Goal: Information Seeking & Learning: Learn about a topic

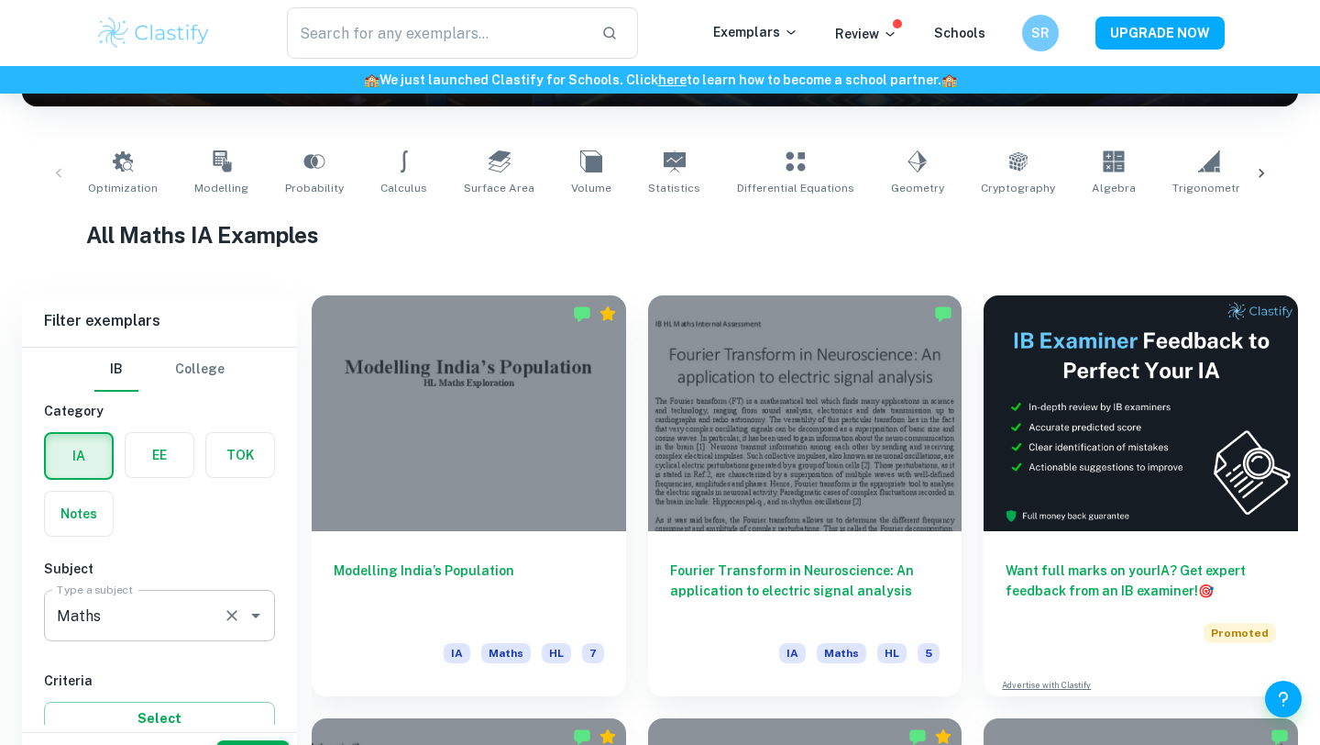
scroll to position [368, 0]
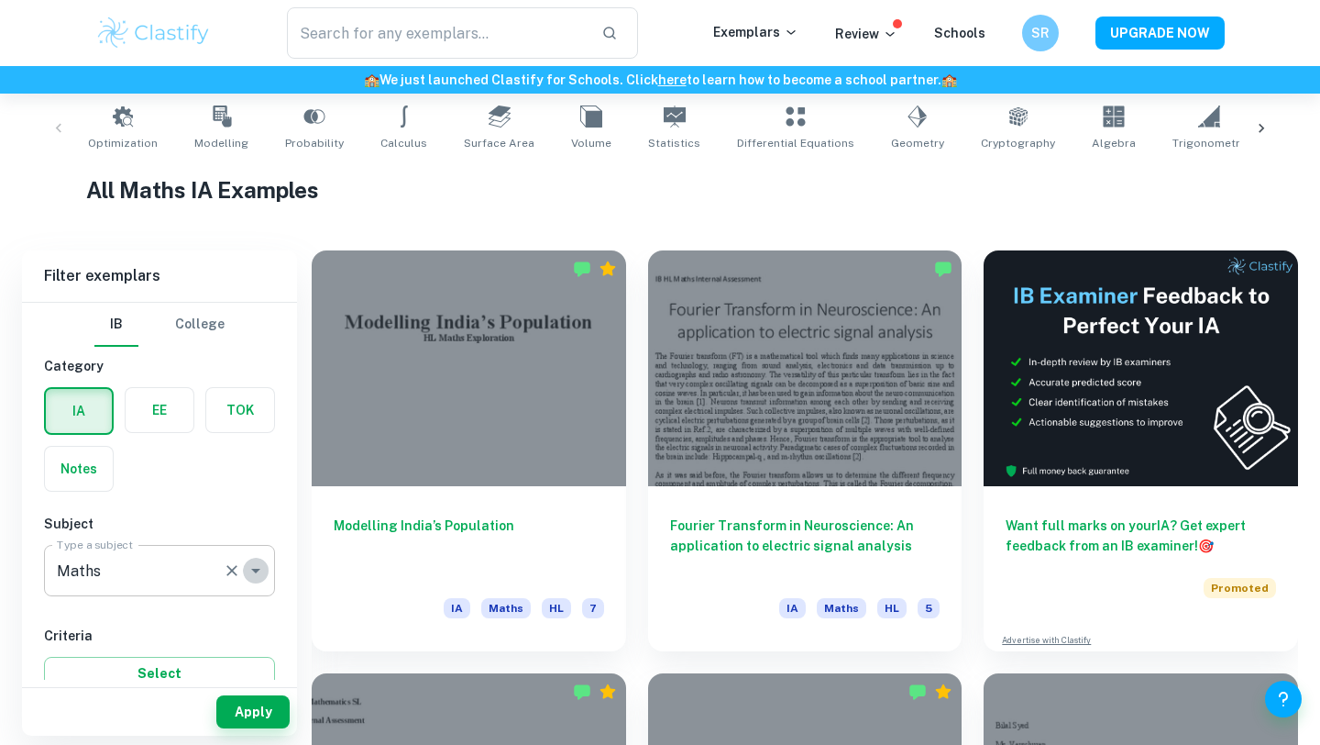
click at [256, 569] on icon "Open" at bounding box center [255, 571] width 9 height 5
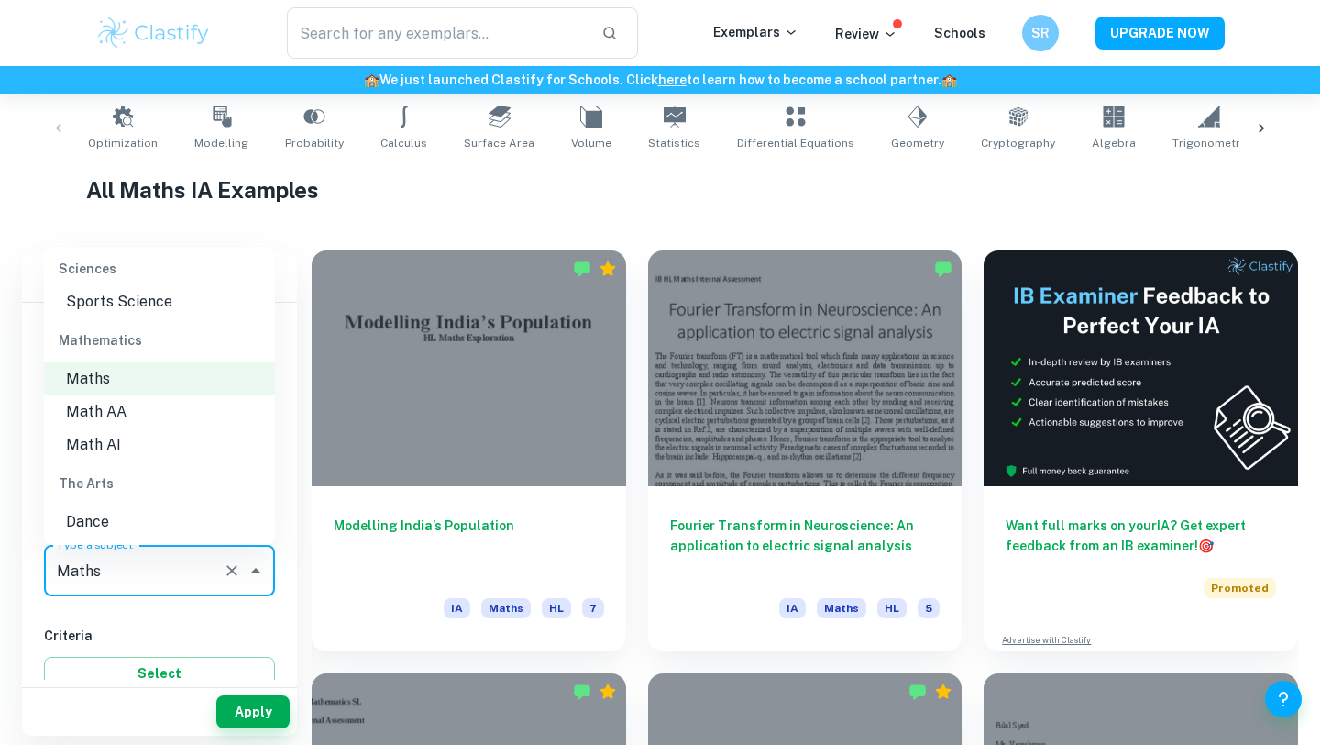
scroll to position [2448, 0]
click at [127, 425] on li "Math AI" at bounding box center [159, 441] width 231 height 33
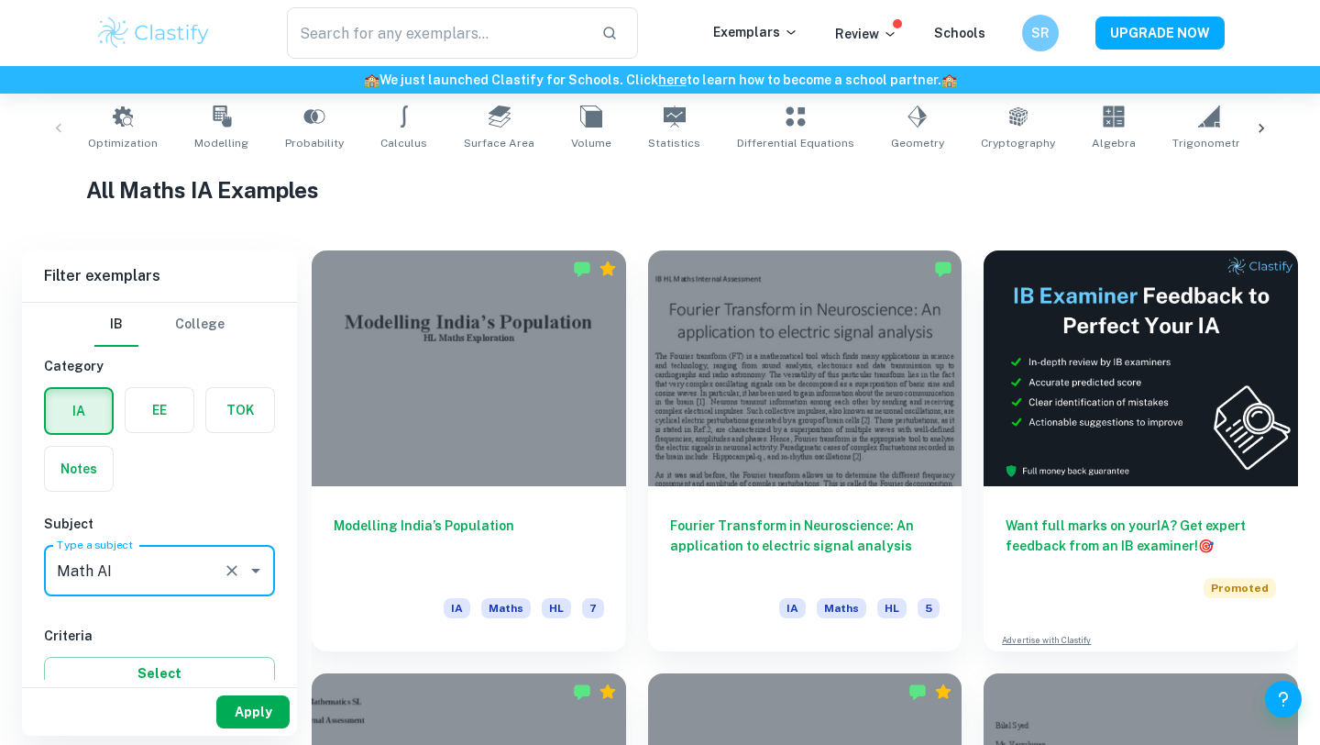
click at [253, 704] on button "Apply" at bounding box center [252, 711] width 73 height 33
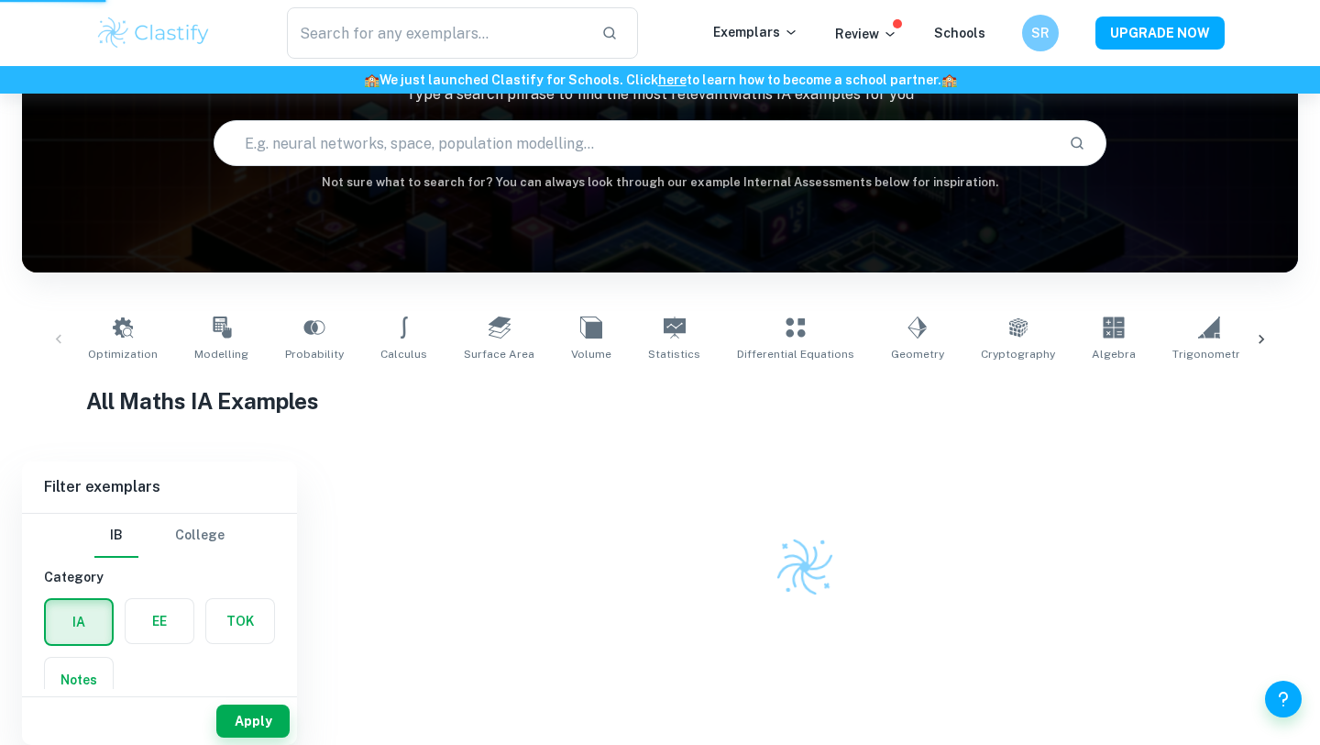
scroll to position [149, 0]
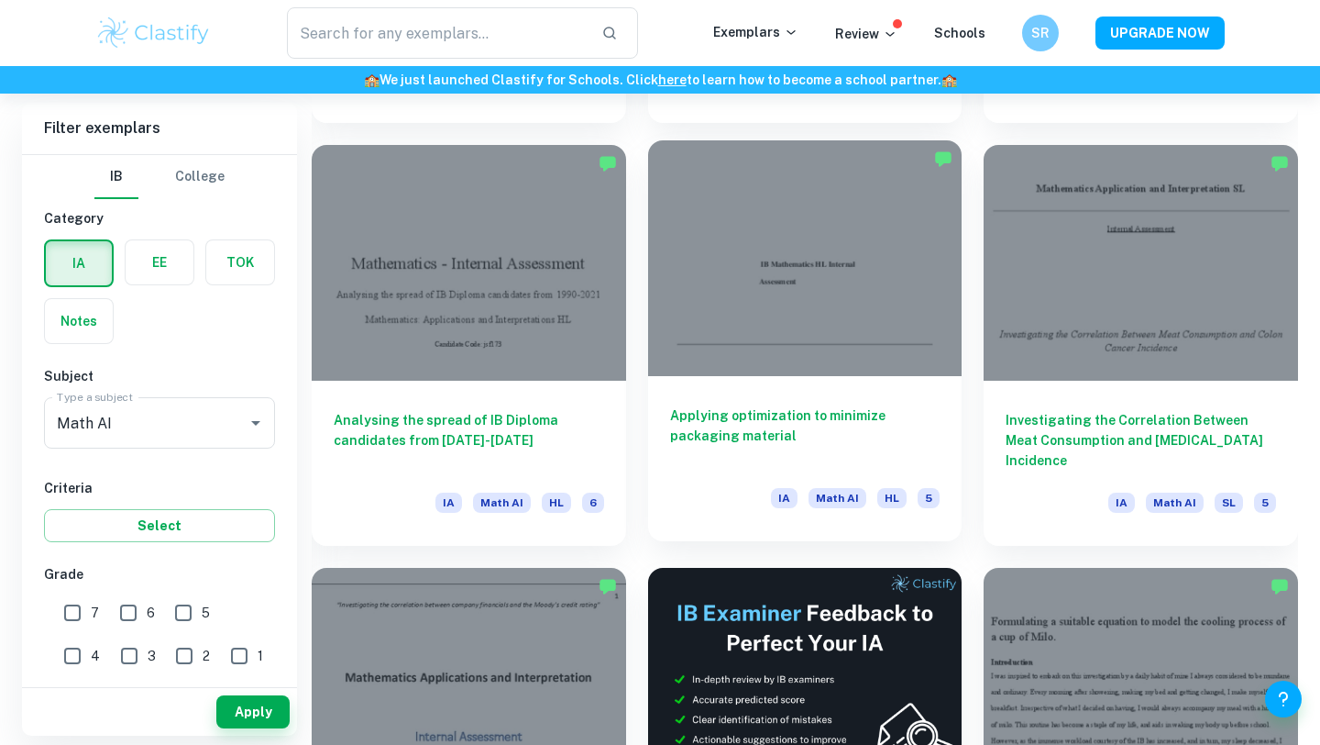
scroll to position [4439, 0]
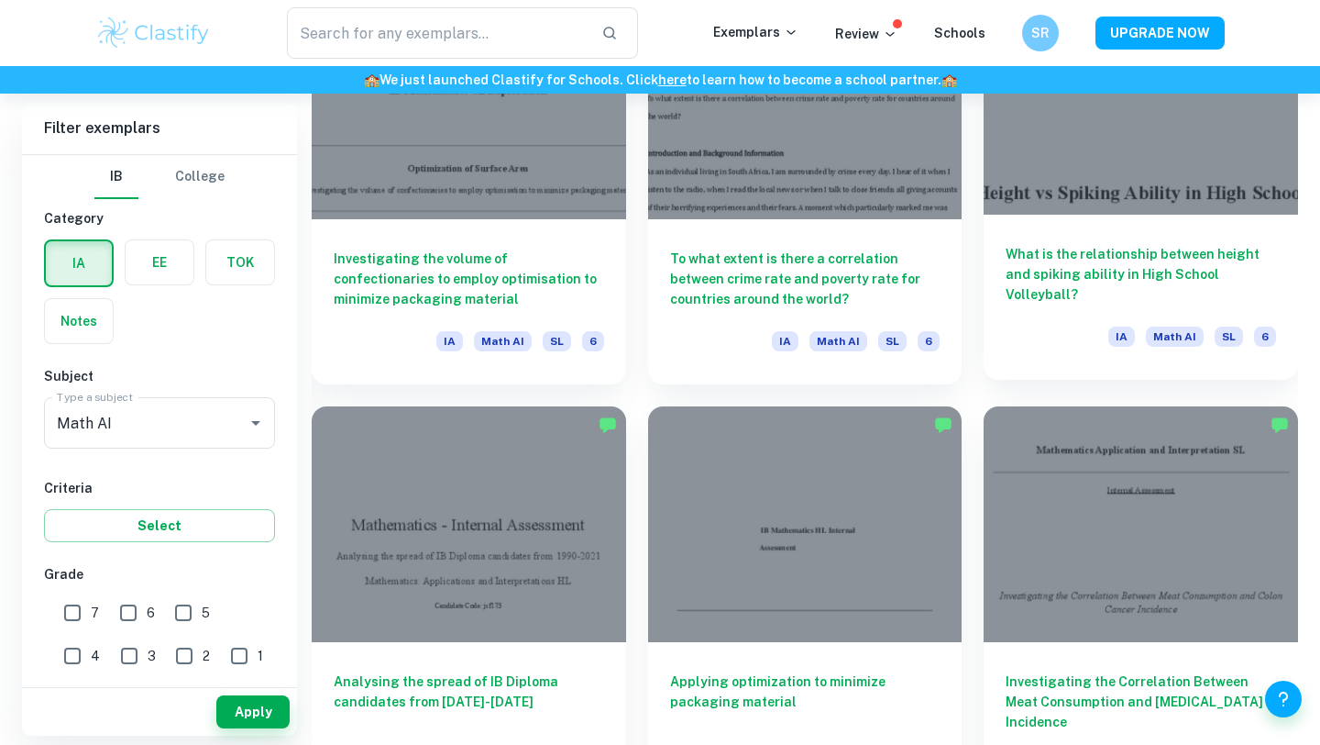
click at [1178, 125] on div at bounding box center [1141, 97] width 315 height 236
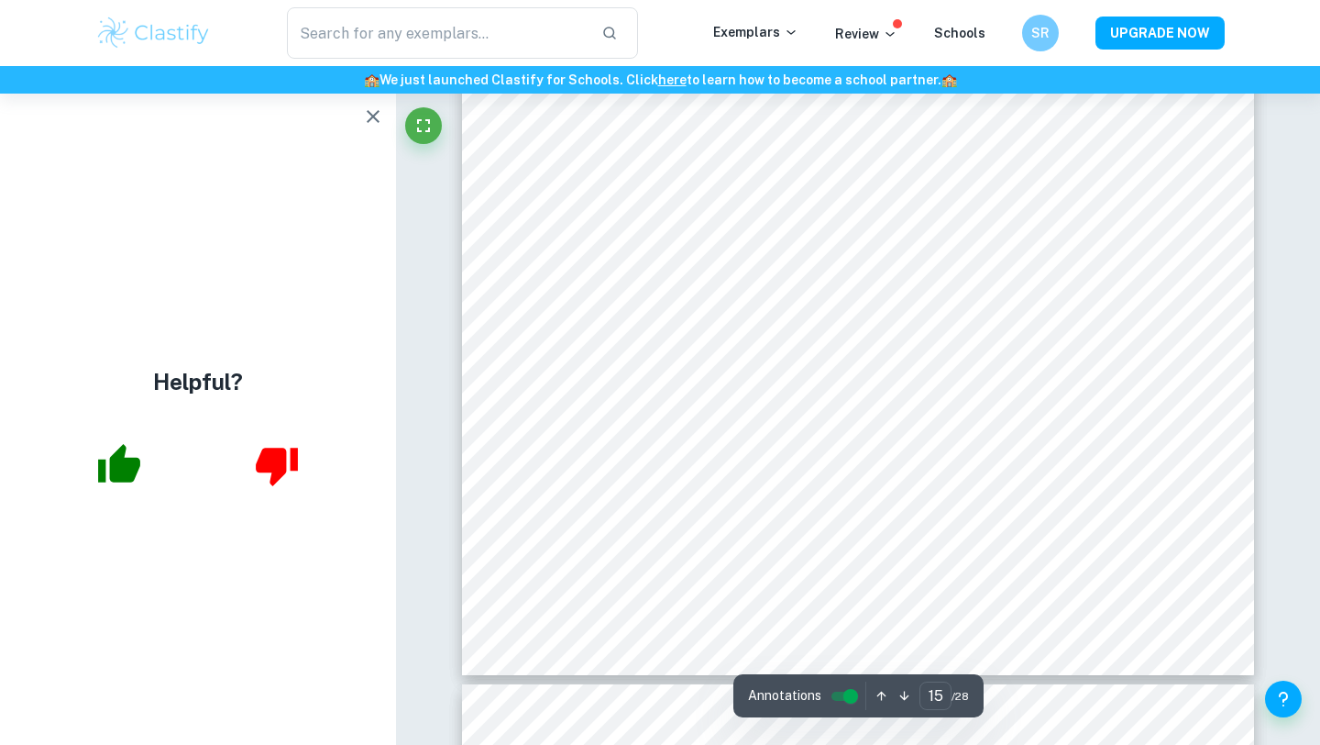
scroll to position [15455, 0]
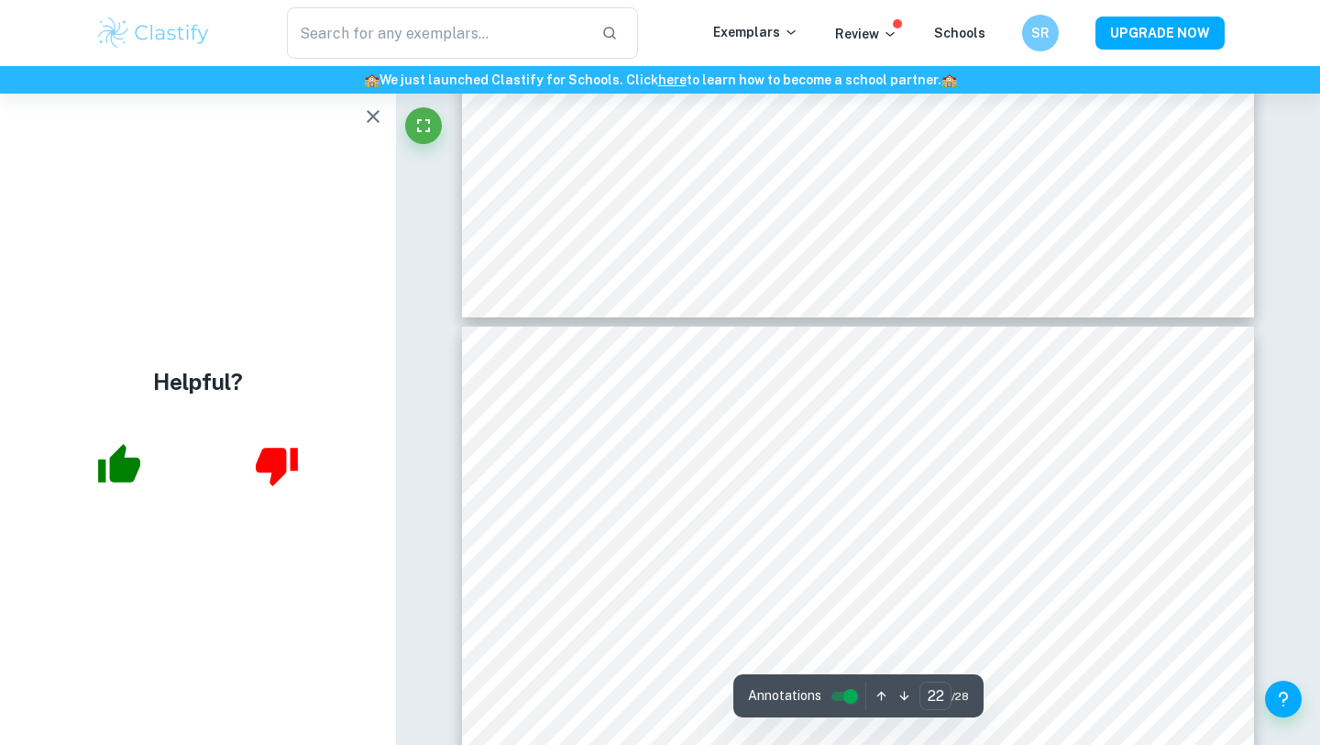
type input "23"
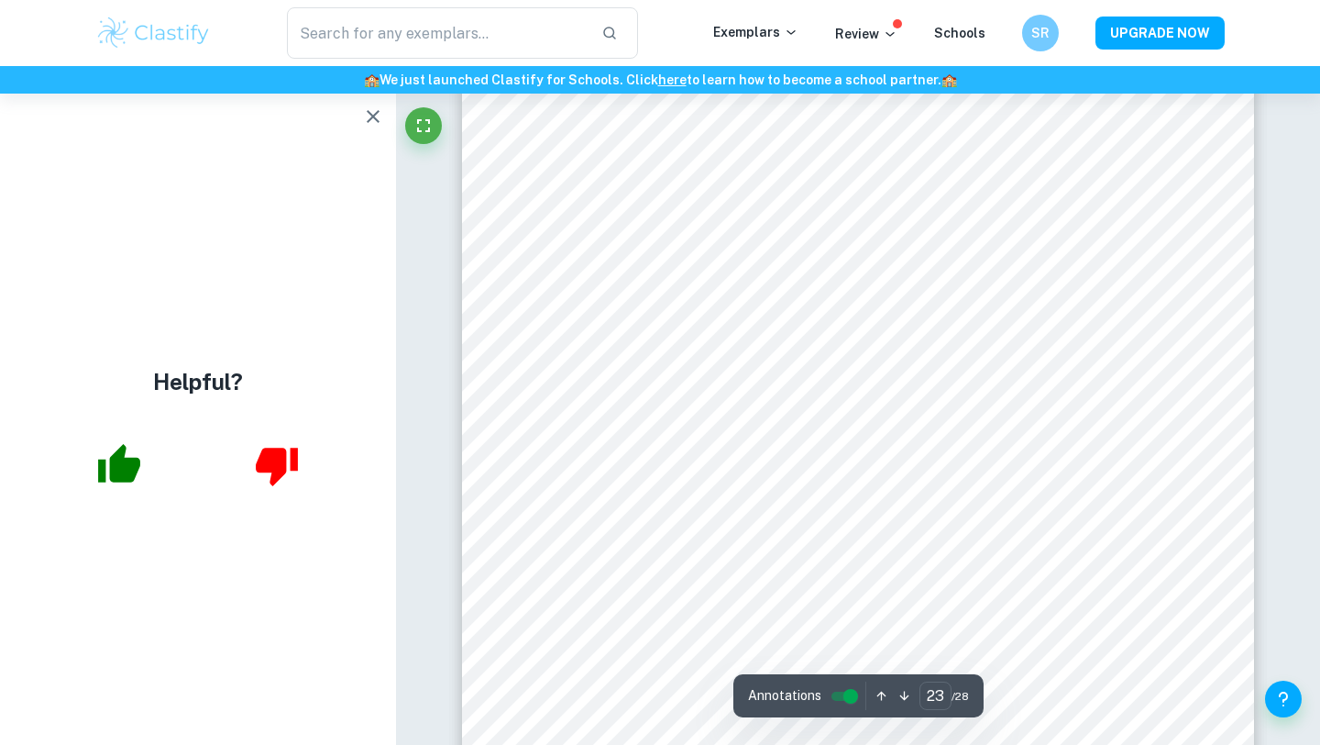
scroll to position [24063, 0]
